Goal: Task Accomplishment & Management: Manage account settings

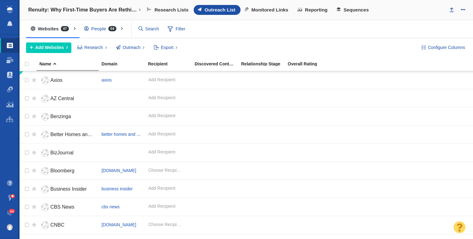
click at [102, 29] on div "People 54" at bounding box center [101, 29] width 44 height 14
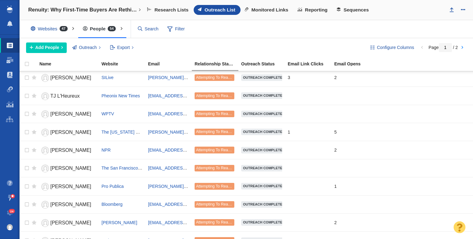
scroll to position [739, 0]
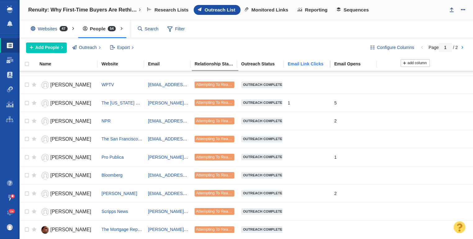
click at [308, 64] on div "Email Link Clicks" at bounding box center [311, 64] width 46 height 4
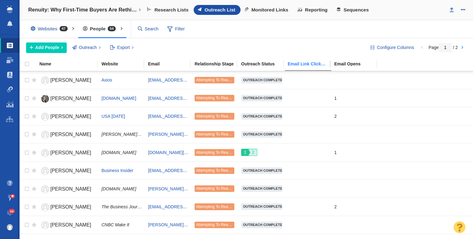
click at [308, 64] on div "Email Link Clicks" at bounding box center [311, 64] width 46 height 4
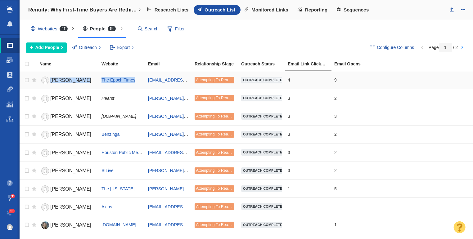
drag, startPoint x: 135, startPoint y: 83, endPoint x: 51, endPoint y: 81, distance: 84.2
click at [51, 81] on tr "Mary Prenon The Epoch Times mtpscribe@outlook.com Attempting To Reach (2 tries)…" at bounding box center [247, 80] width 454 height 18
copy tr "Mary Prenon The Epoch Times"
click at [355, 12] on span "Sequences" at bounding box center [356, 10] width 25 height 6
